Goal: Obtain resource: Download file/media

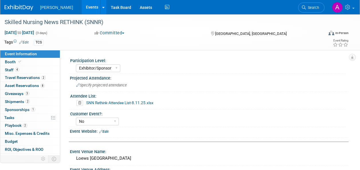
select select "Exhibitor/Sponsor"
select select "No"
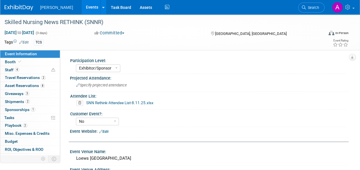
click at [314, 7] on span "Search" at bounding box center [312, 7] width 13 height 4
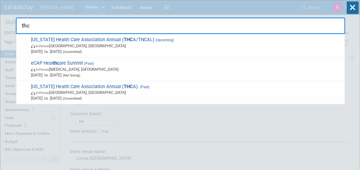
type input "thca"
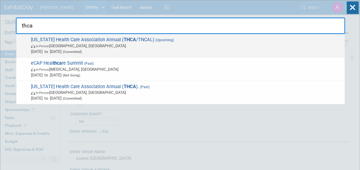
click at [135, 39] on span "Tennessee Health Care Association Annual ( THCA /TNCAL) (Upcoming) In-Person Na…" at bounding box center [185, 45] width 312 height 17
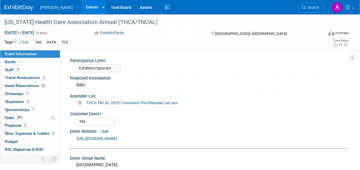
select select "Exhibitor/Sponsor"
select select "Yes"
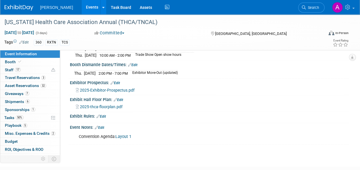
scroll to position [200, 0]
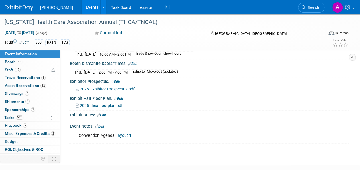
click at [108, 105] on span "2025-thca-floorplan.pdf" at bounding box center [101, 105] width 43 height 5
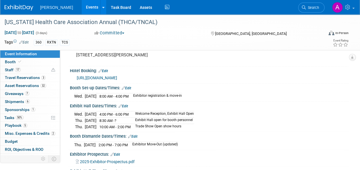
scroll to position [0, 0]
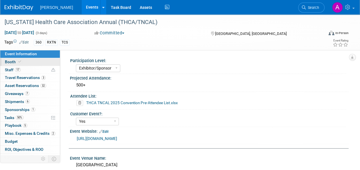
click at [23, 62] on link "Booth" at bounding box center [30, 62] width 60 height 8
